Goal: Information Seeking & Learning: Check status

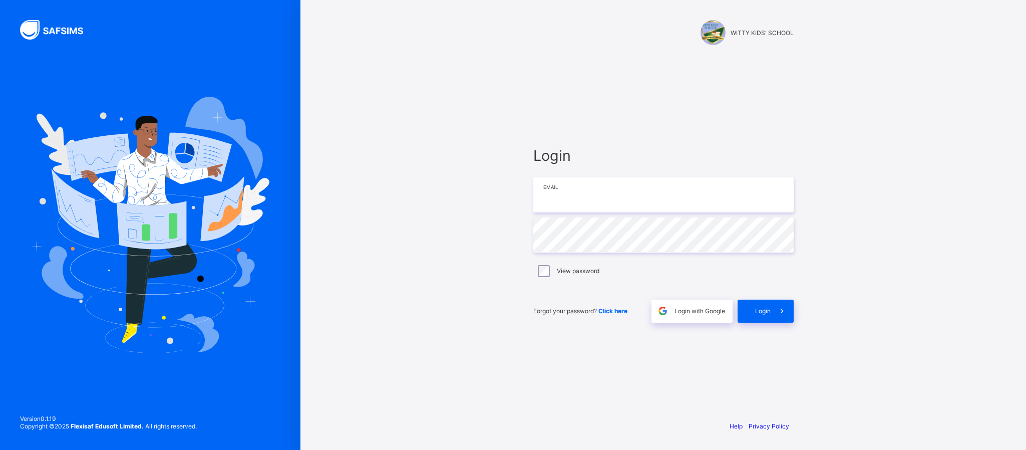
type input "**********"
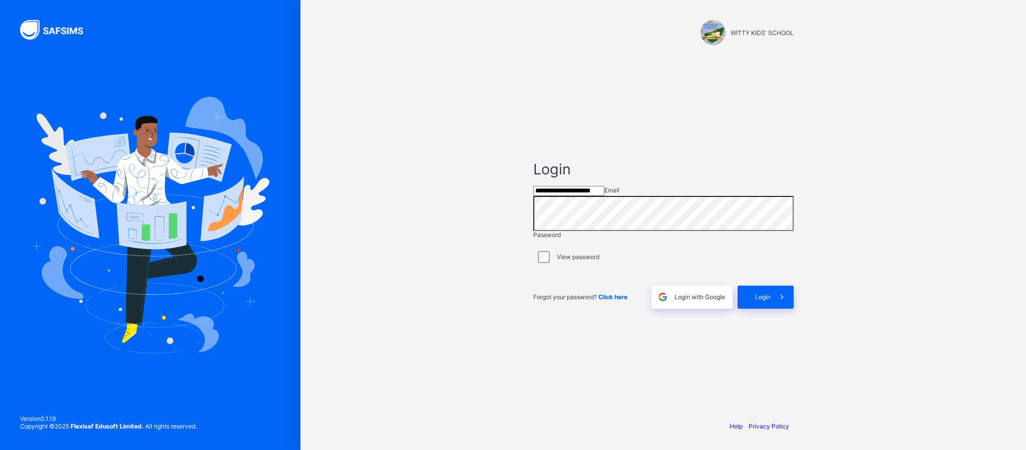
click at [752, 305] on div "Login" at bounding box center [765, 296] width 56 height 23
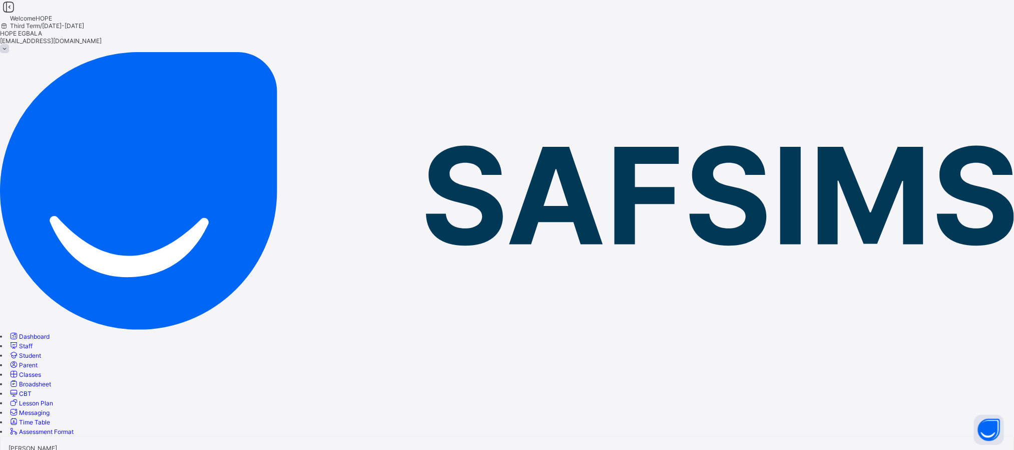
click at [19, 369] on icon at bounding box center [14, 374] width 11 height 10
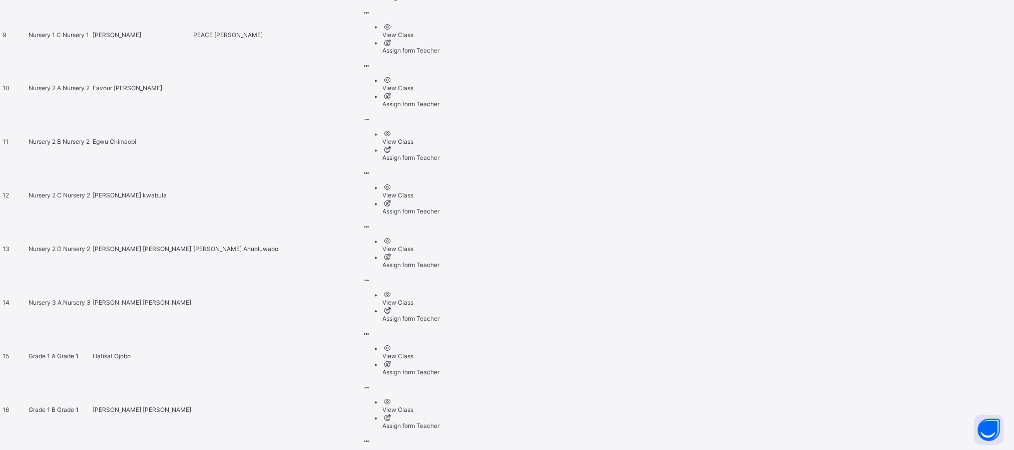
scroll to position [953, 0]
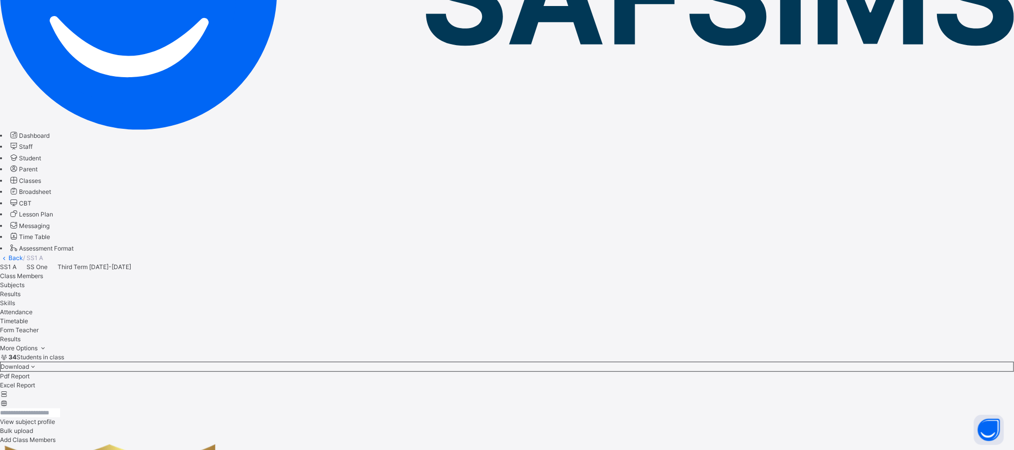
scroll to position [215, 0]
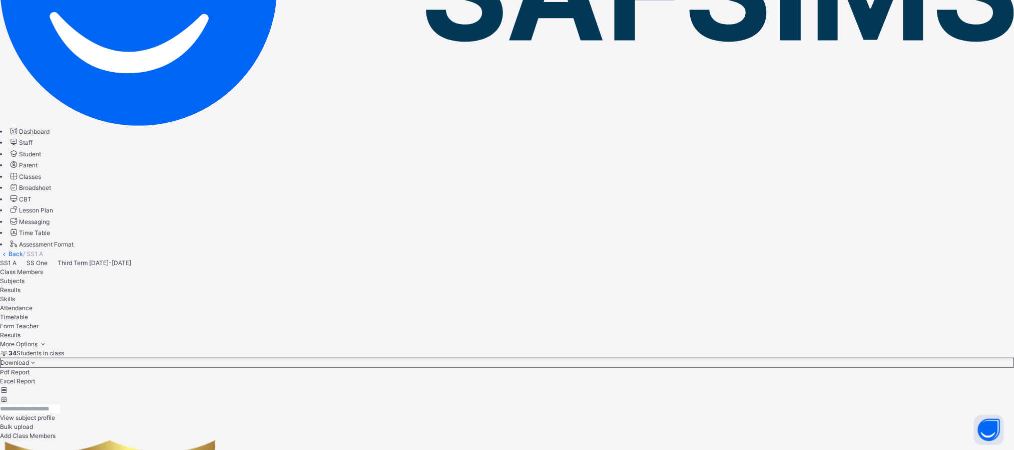
drag, startPoint x: 298, startPoint y: 174, endPoint x: 860, endPoint y: 190, distance: 561.9
copy thead "Subjects ASSIG CA1 CA2 EXAM Total Grade"
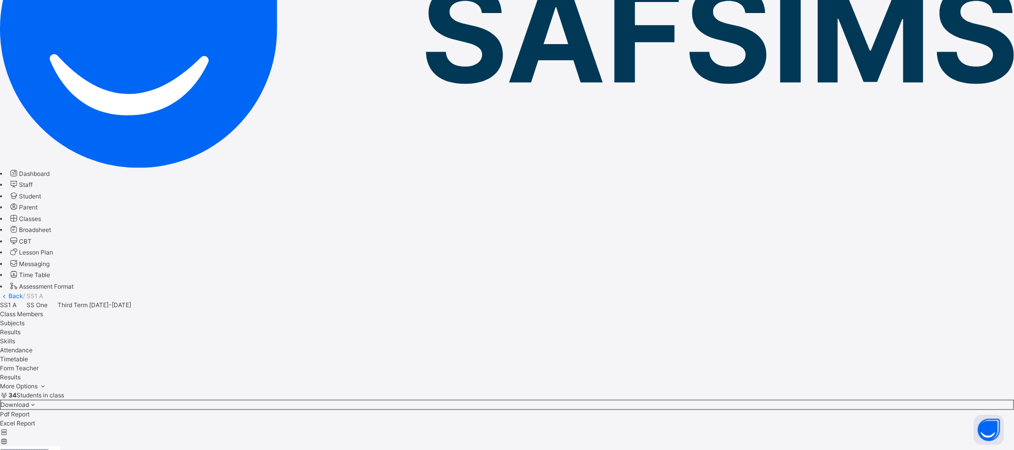
scroll to position [175, 0]
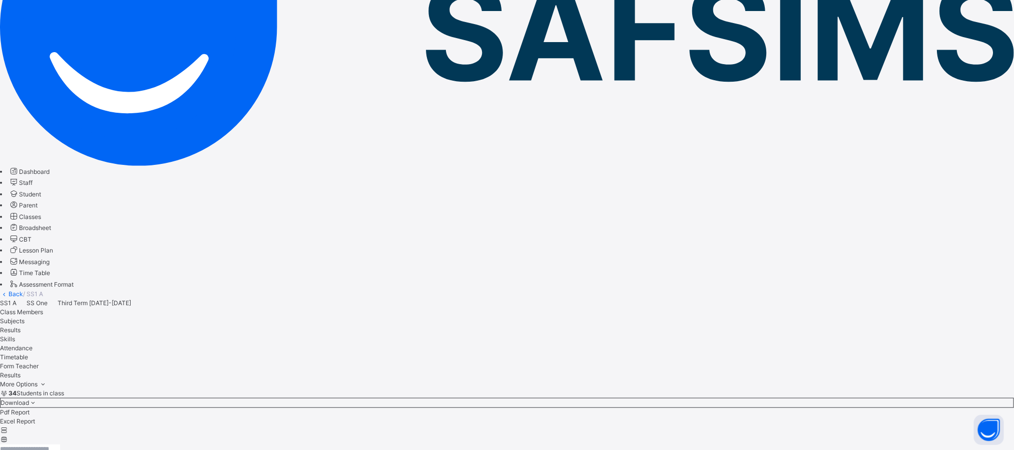
drag, startPoint x: 944, startPoint y: 149, endPoint x: 297, endPoint y: 141, distance: 646.3
copy div "No. of students: 33 Class Average: 55.9 Highest Average: 88.7 Lowest Average: 0…"
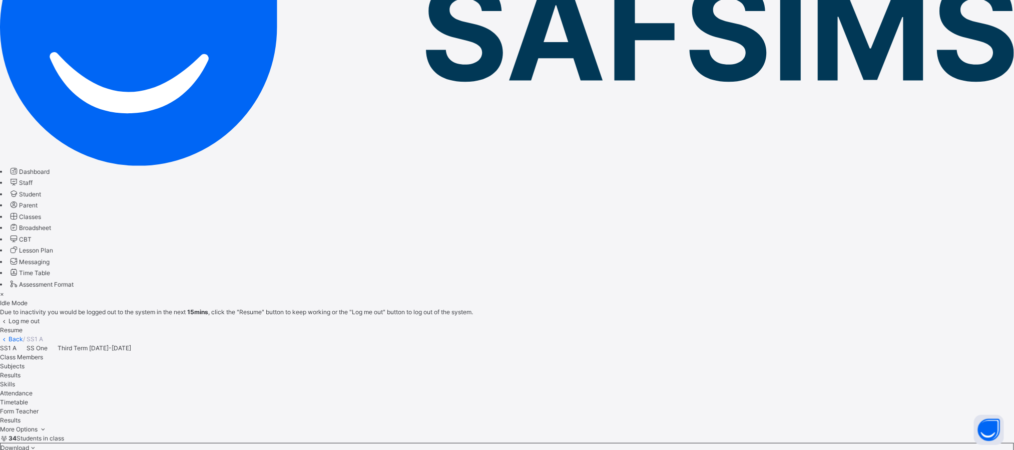
click at [661, 325] on div "Resume" at bounding box center [507, 329] width 1014 height 9
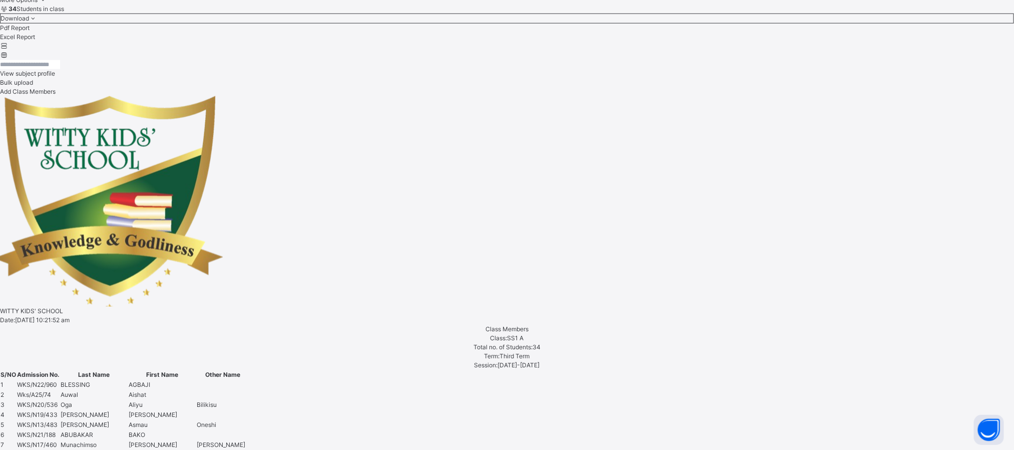
scroll to position [607, 0]
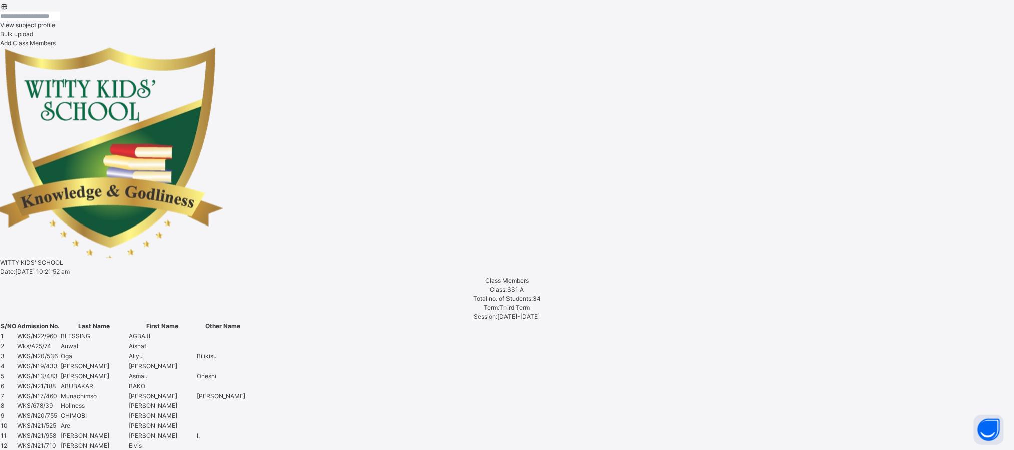
drag, startPoint x: 1023, startPoint y: 353, endPoint x: 790, endPoint y: 392, distance: 236.5
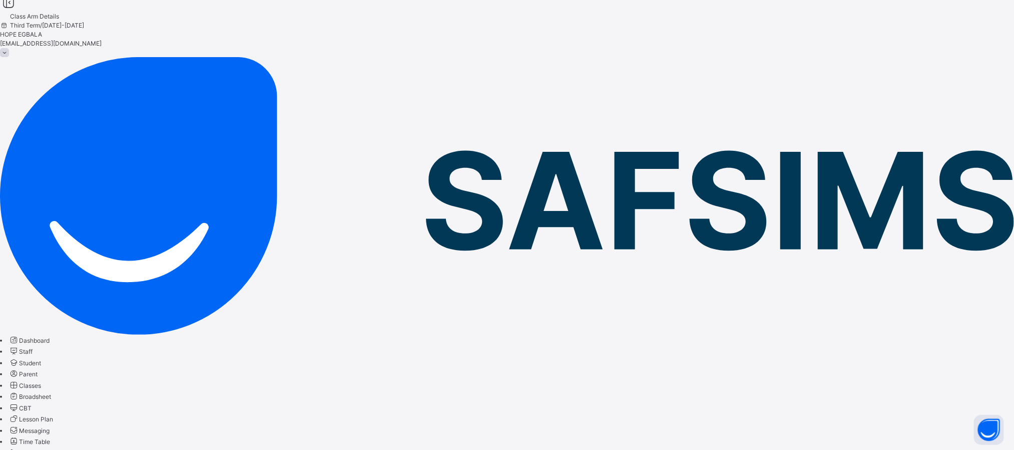
scroll to position [0, 0]
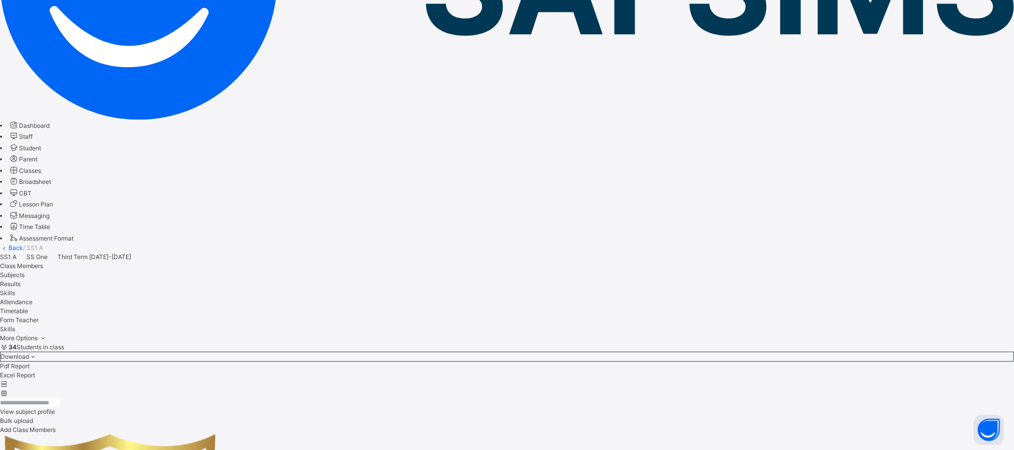
scroll to position [215, 0]
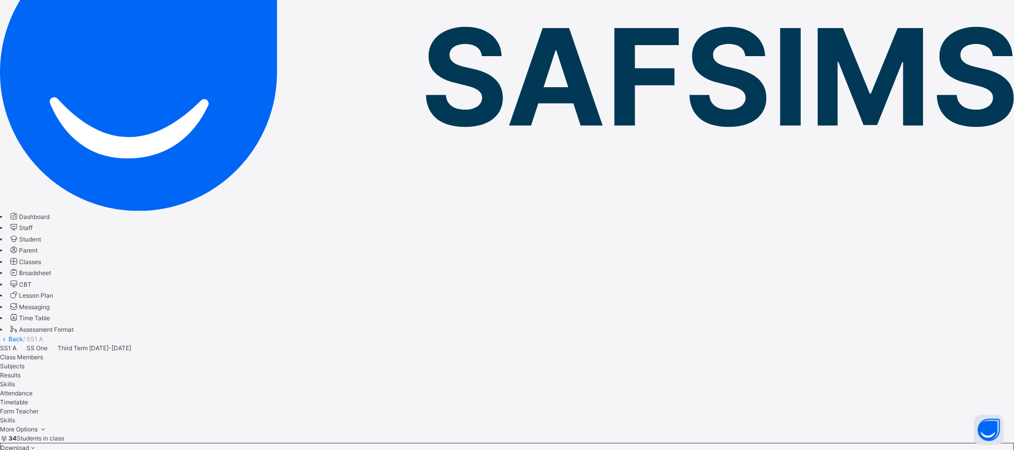
scroll to position [128, 0]
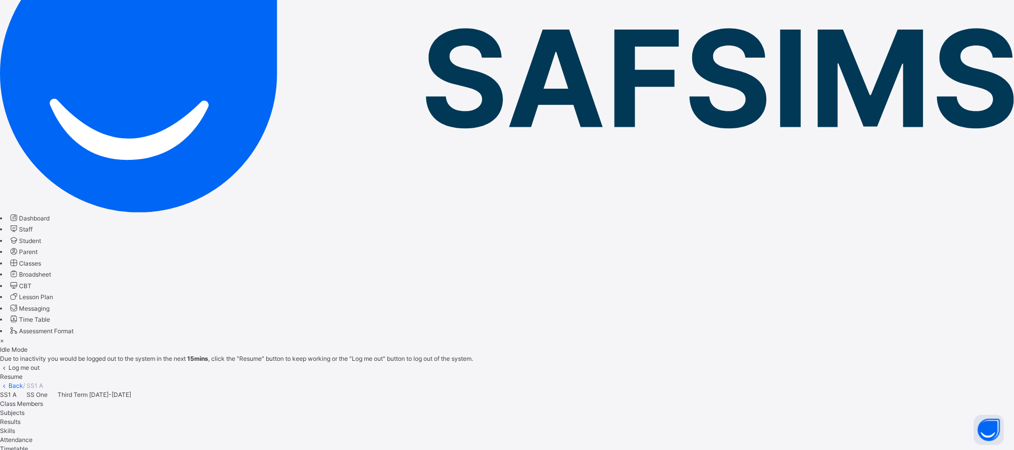
click at [23, 372] on span "Resume" at bounding box center [11, 376] width 23 height 8
click at [654, 372] on div "Resume" at bounding box center [507, 376] width 1014 height 9
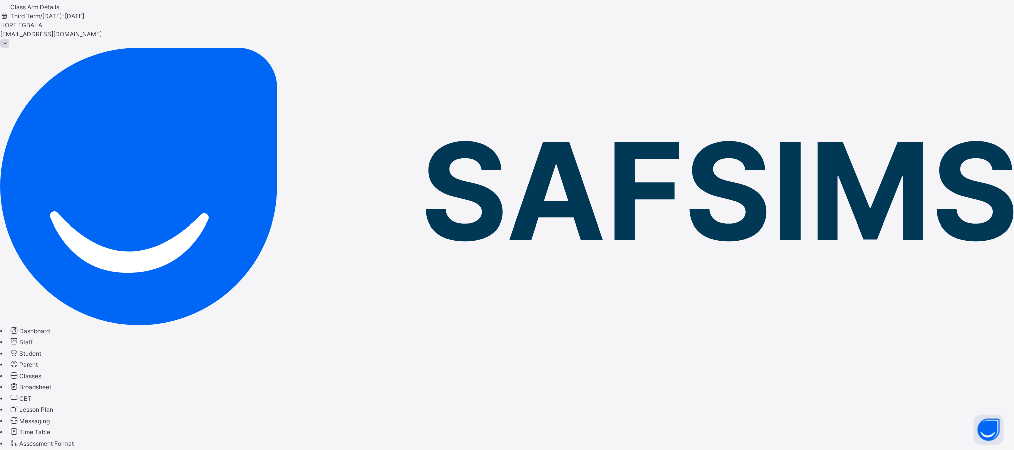
scroll to position [13, 0]
